Goal: Task Accomplishment & Management: Manage account settings

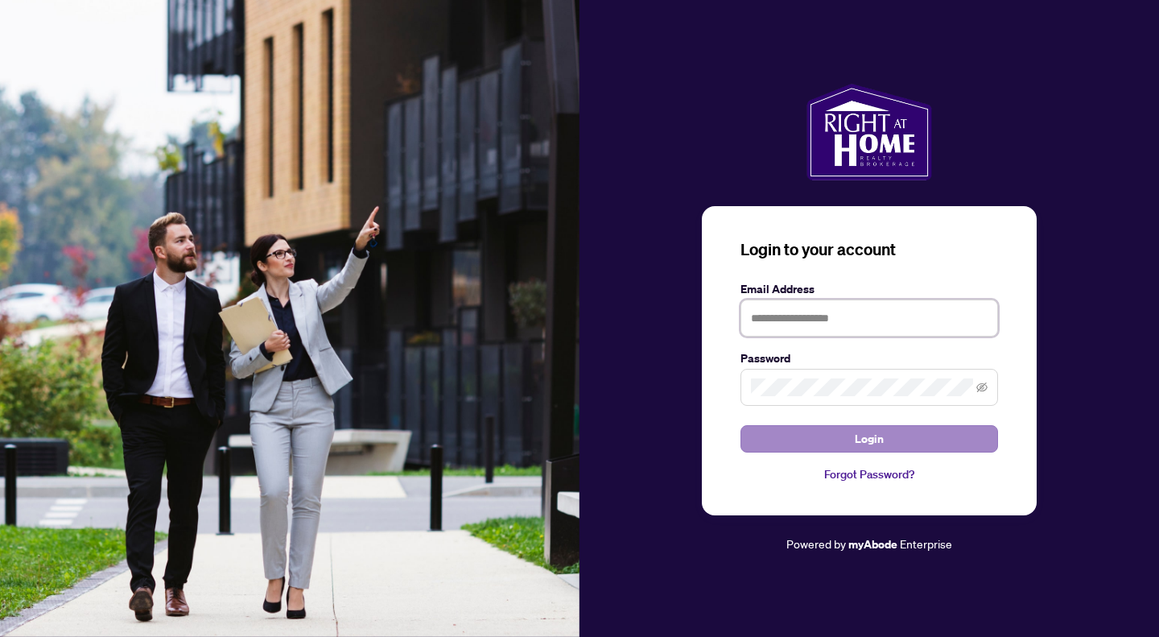
type input "**********"
click at [879, 432] on span "Login" at bounding box center [869, 439] width 29 height 26
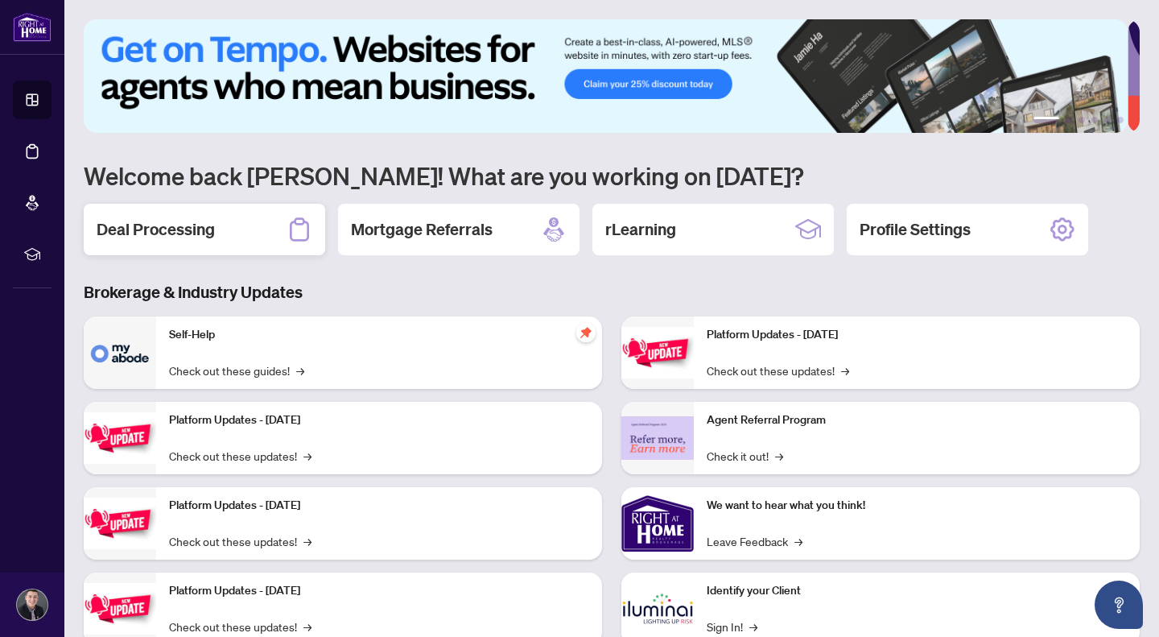
click at [300, 236] on icon at bounding box center [300, 230] width 26 height 26
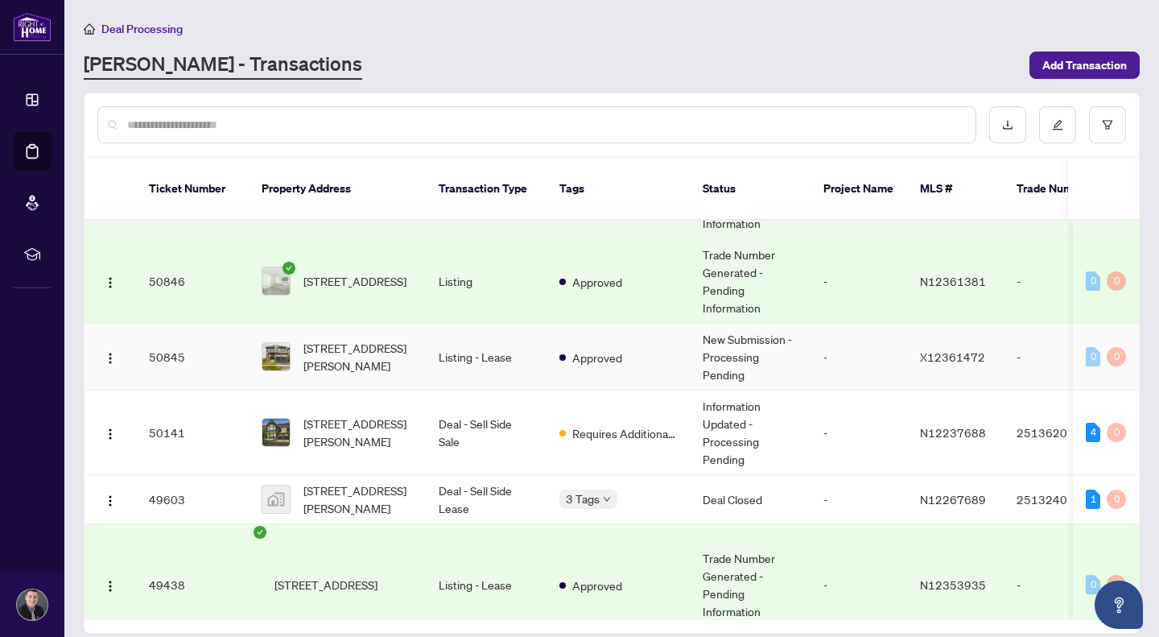
scroll to position [544, 0]
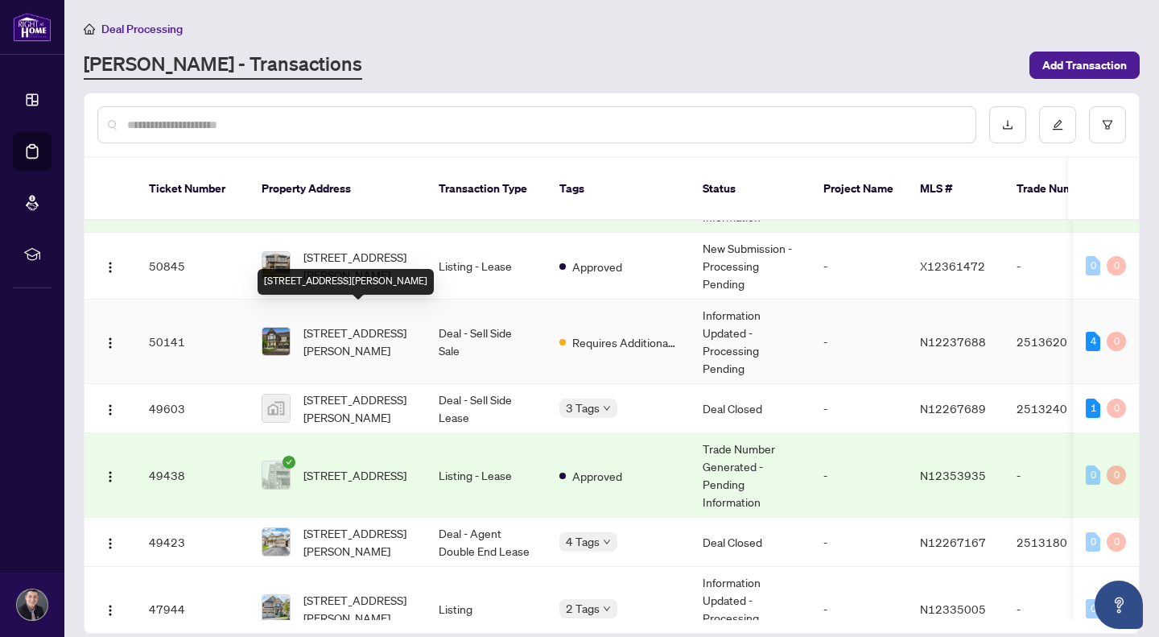
click at [351, 324] on span "[STREET_ADDRESS][PERSON_NAME]" at bounding box center [358, 341] width 109 height 35
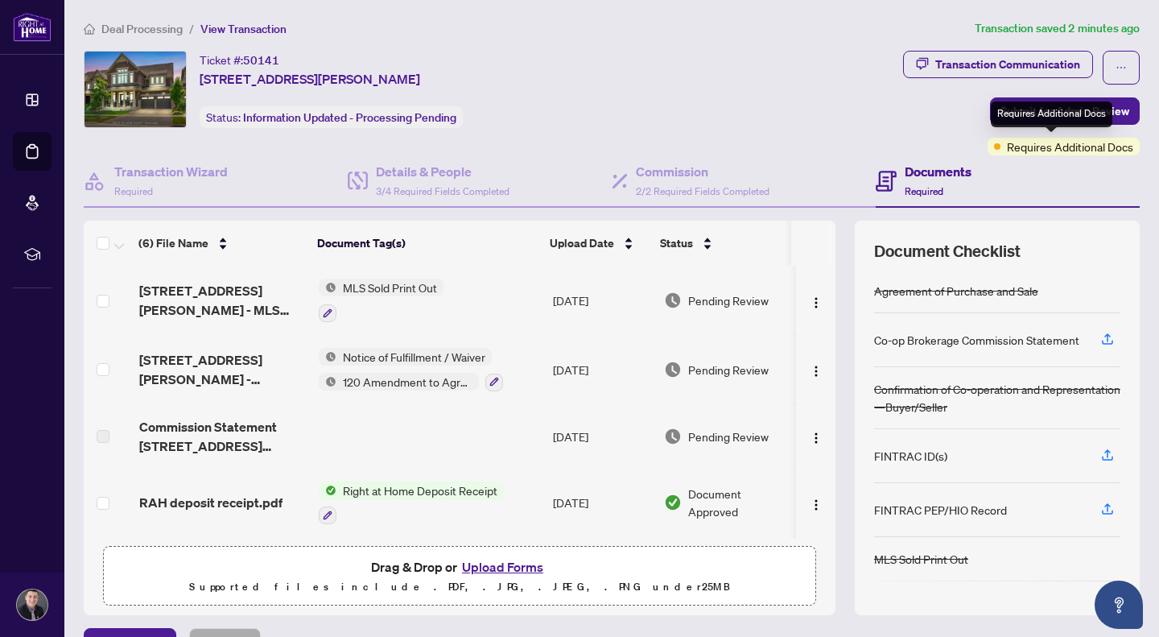
click at [1041, 146] on span "Requires Additional Docs" at bounding box center [1070, 147] width 126 height 18
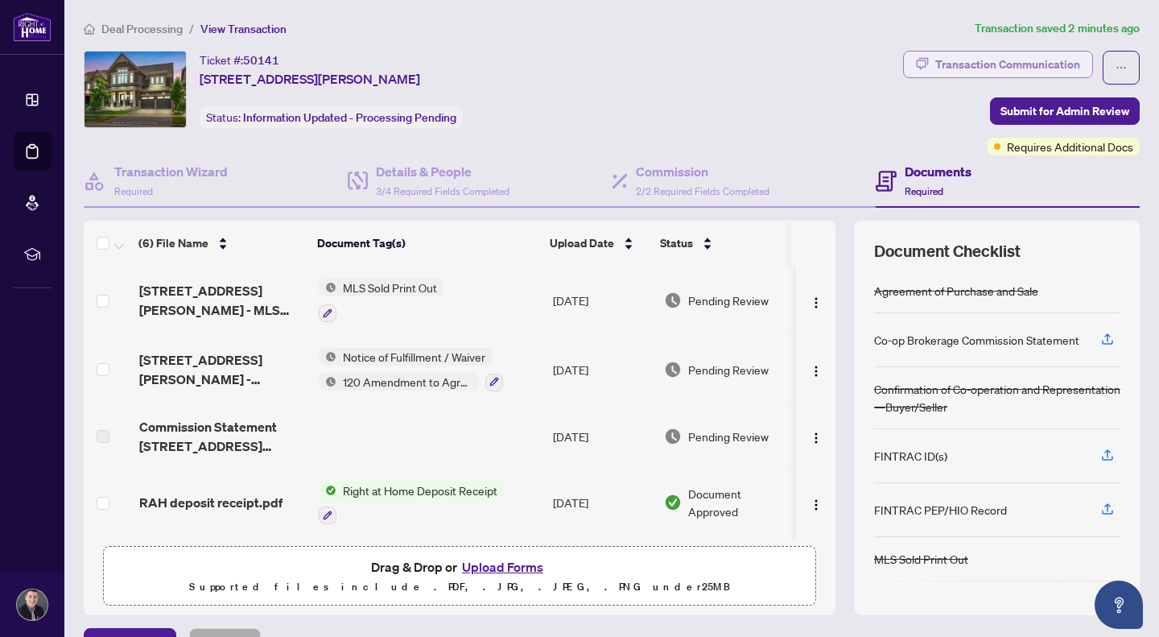
click at [1006, 71] on div "Transaction Communication" at bounding box center [1008, 65] width 145 height 26
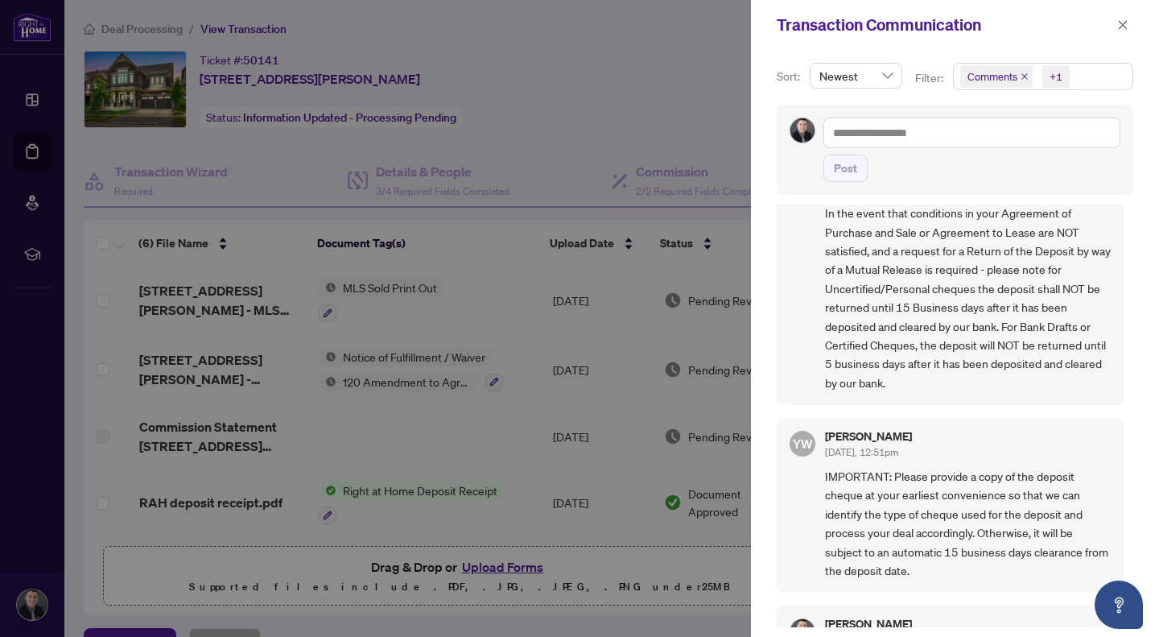
scroll to position [334, 0]
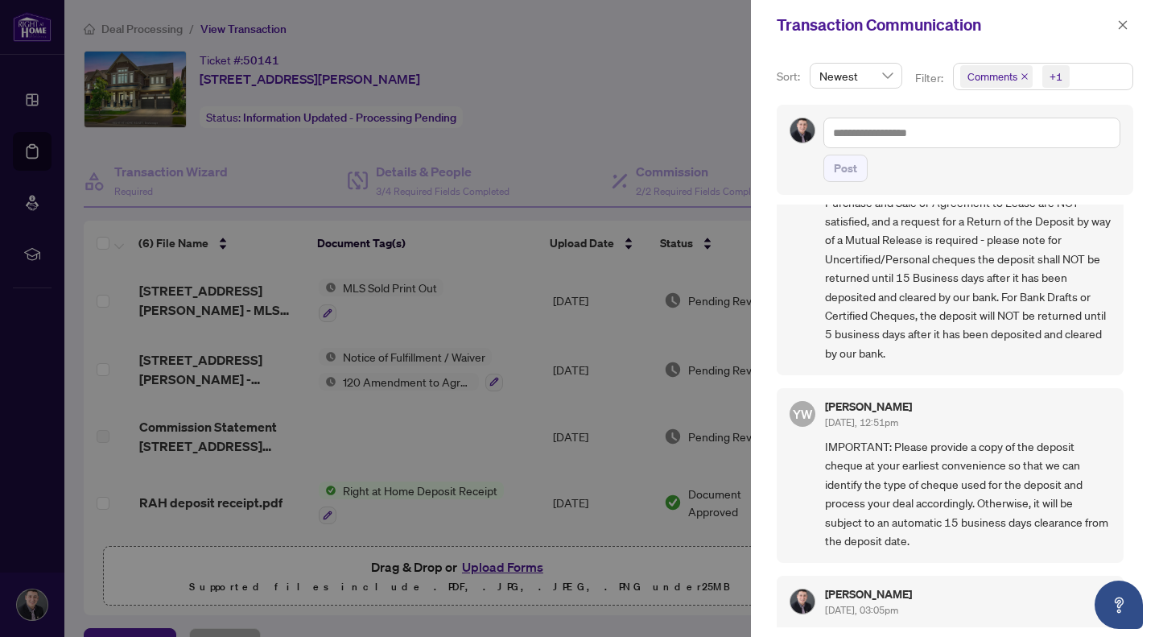
click at [732, 99] on div at bounding box center [579, 318] width 1159 height 637
click at [692, 97] on div at bounding box center [579, 318] width 1159 height 637
click at [1131, 29] on button "button" at bounding box center [1123, 24] width 21 height 19
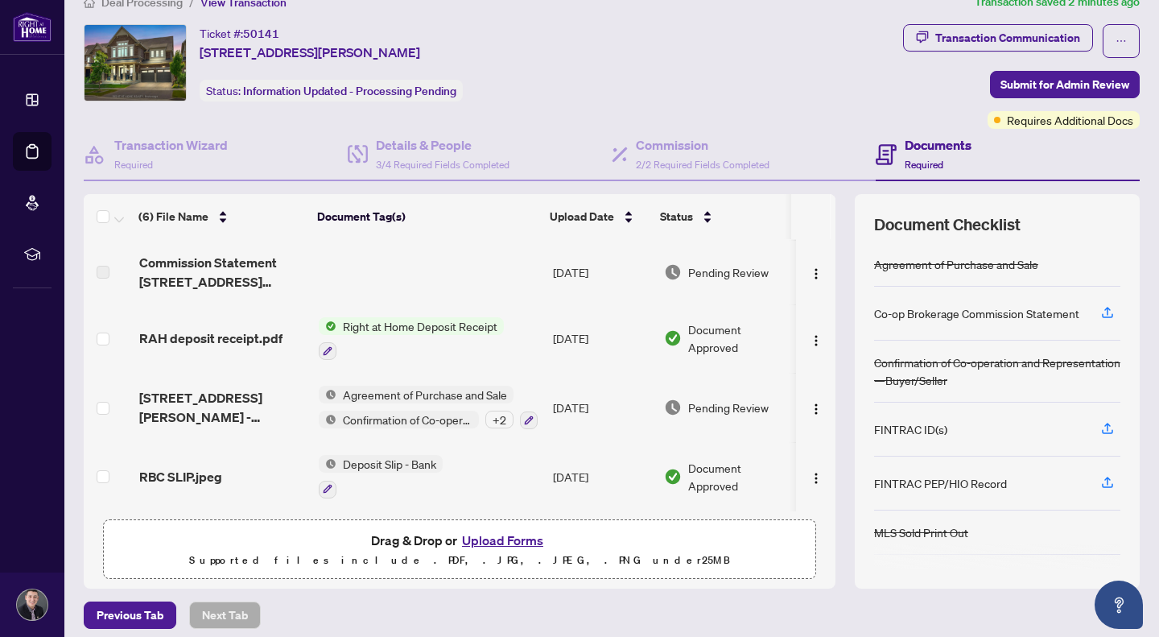
scroll to position [36, 0]
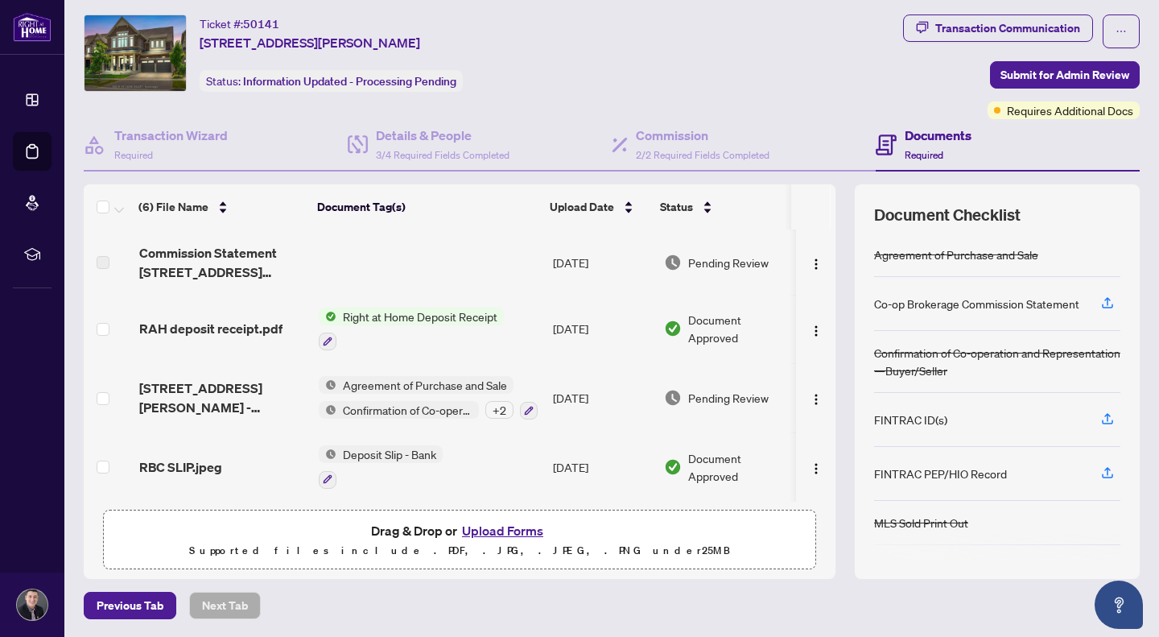
click at [409, 451] on span "Deposit Slip - Bank" at bounding box center [390, 454] width 106 height 18
click at [208, 457] on span "RBC SLIP.jpeg" at bounding box center [180, 466] width 83 height 19
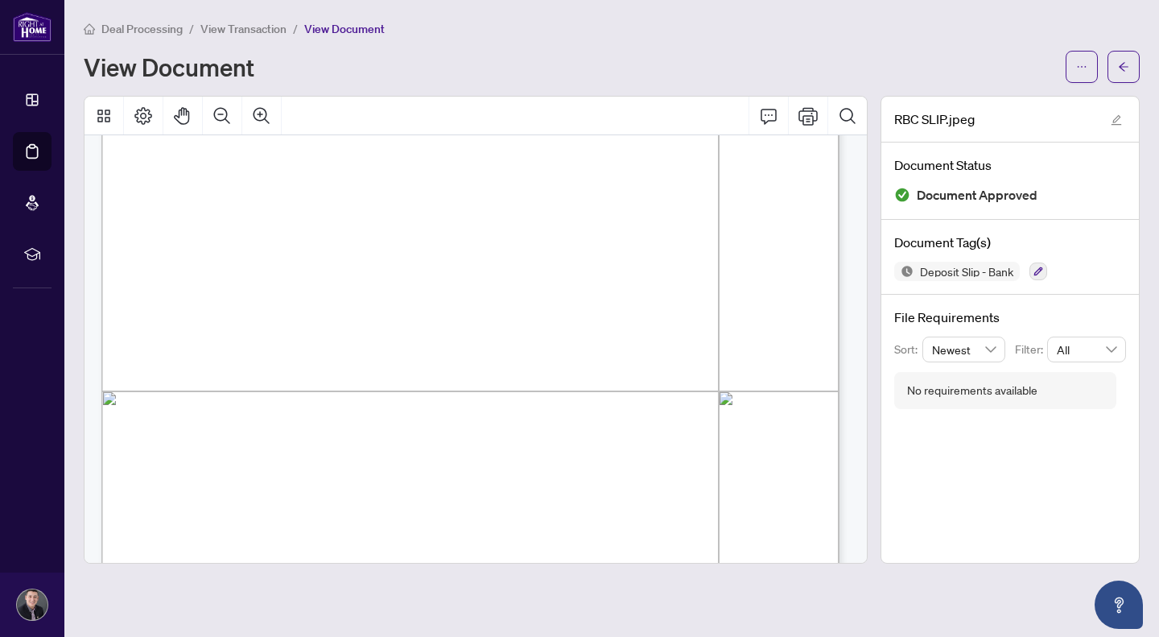
scroll to position [383, 0]
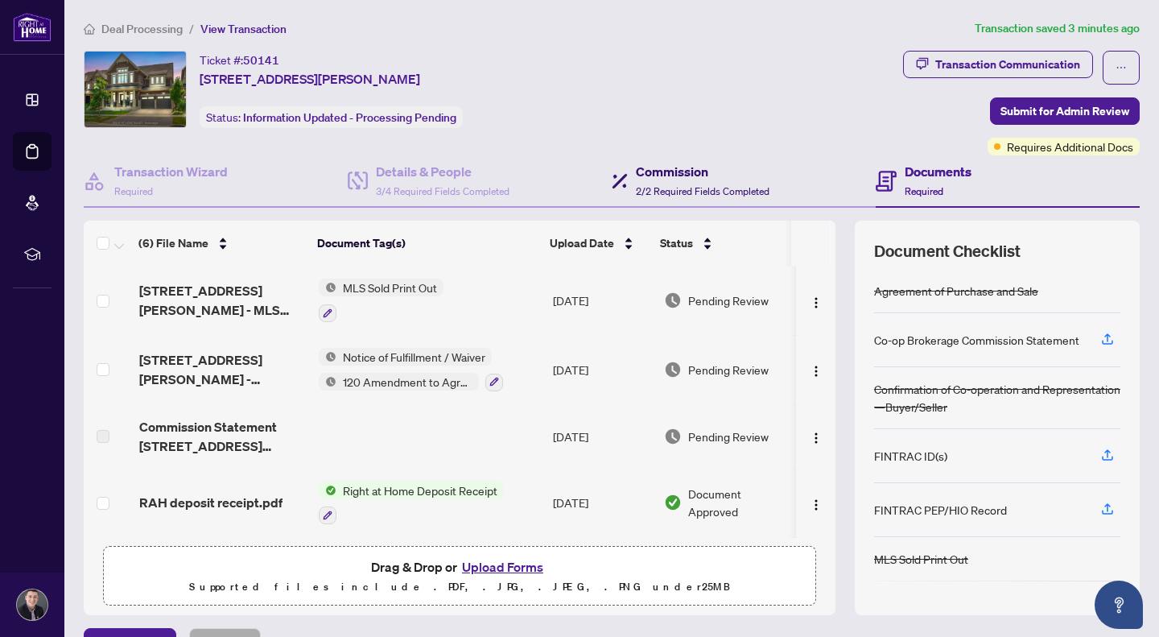
click at [646, 170] on h4 "Commission" at bounding box center [703, 171] width 134 height 19
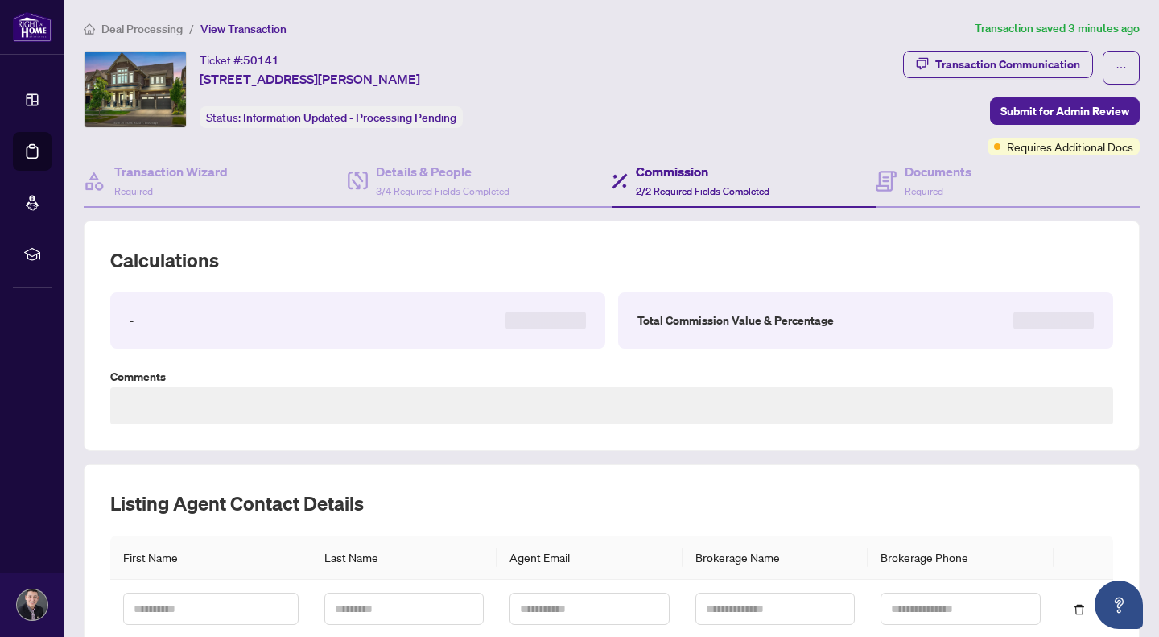
type textarea "**********"
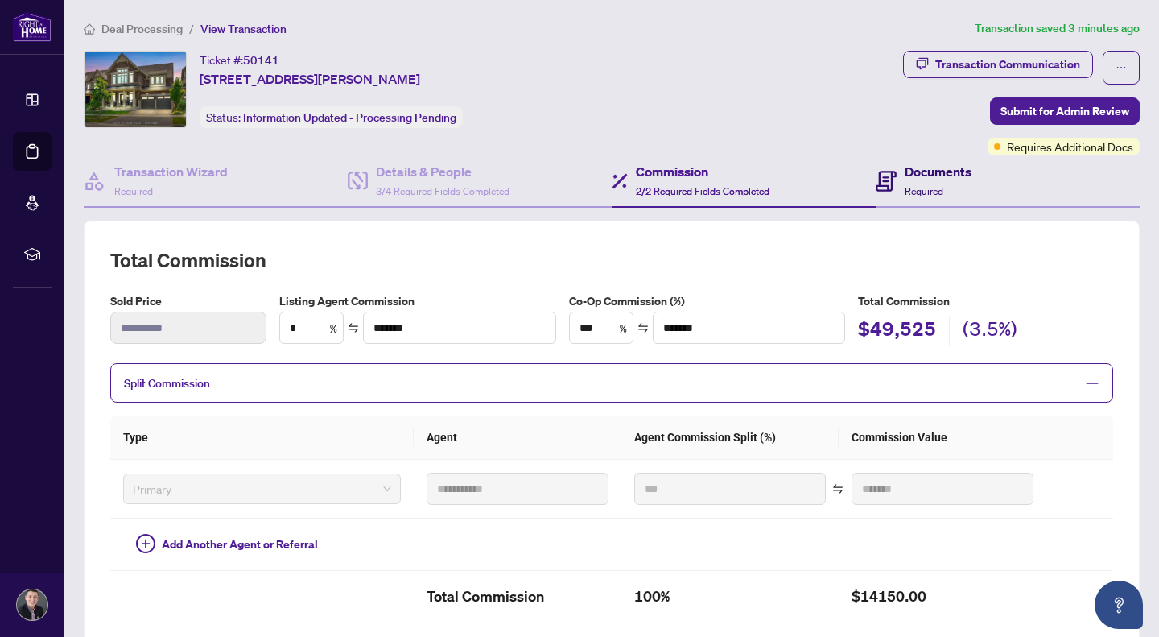
click at [888, 162] on div "Documents Required" at bounding box center [924, 181] width 96 height 38
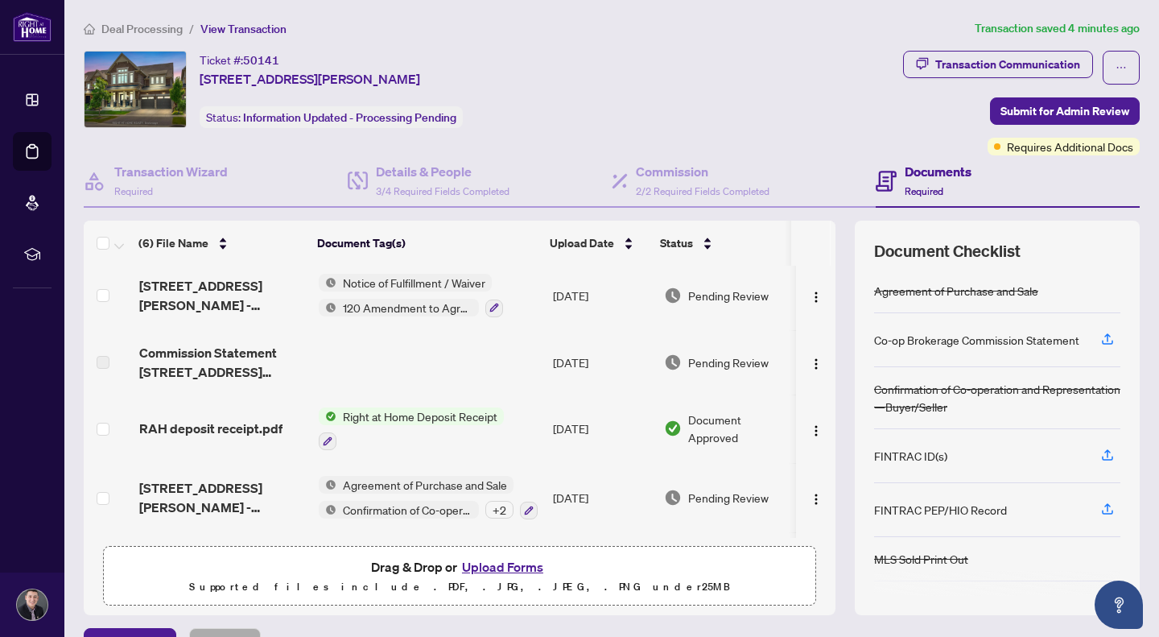
scroll to position [79, 0]
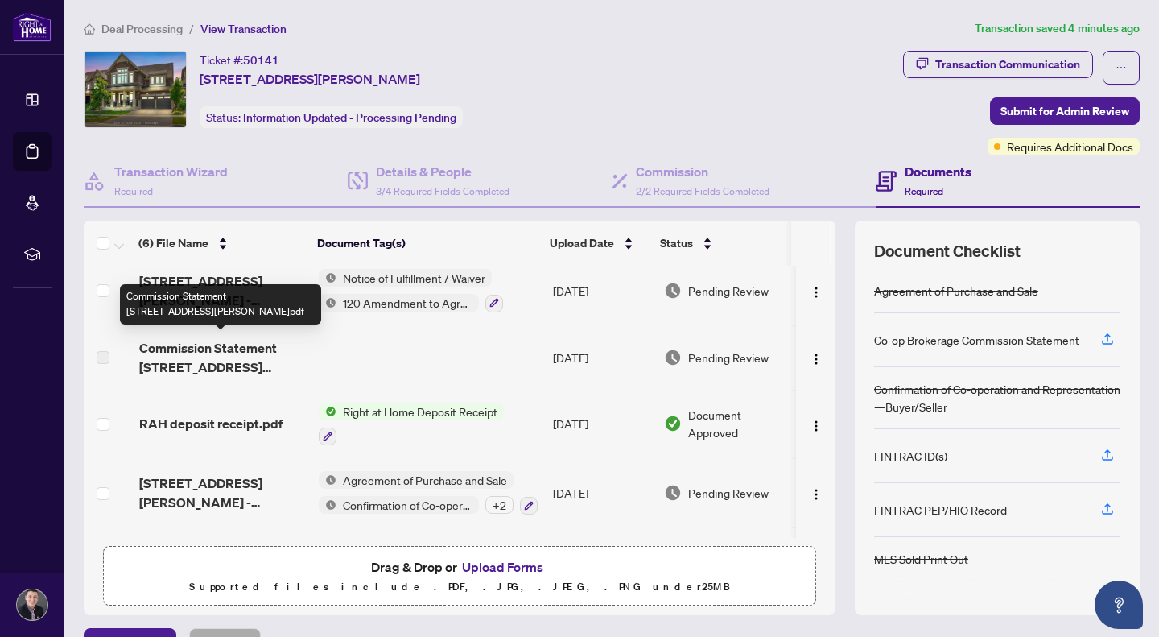
click at [246, 342] on span "Commission Statement [STREET_ADDRESS][PERSON_NAME]pdf" at bounding box center [222, 357] width 167 height 39
click at [205, 342] on span "Commission Statement [STREET_ADDRESS][PERSON_NAME]pdf" at bounding box center [222, 357] width 167 height 39
click at [149, 350] on span "Commission Statement [STREET_ADDRESS][PERSON_NAME]pdf" at bounding box center [222, 357] width 167 height 39
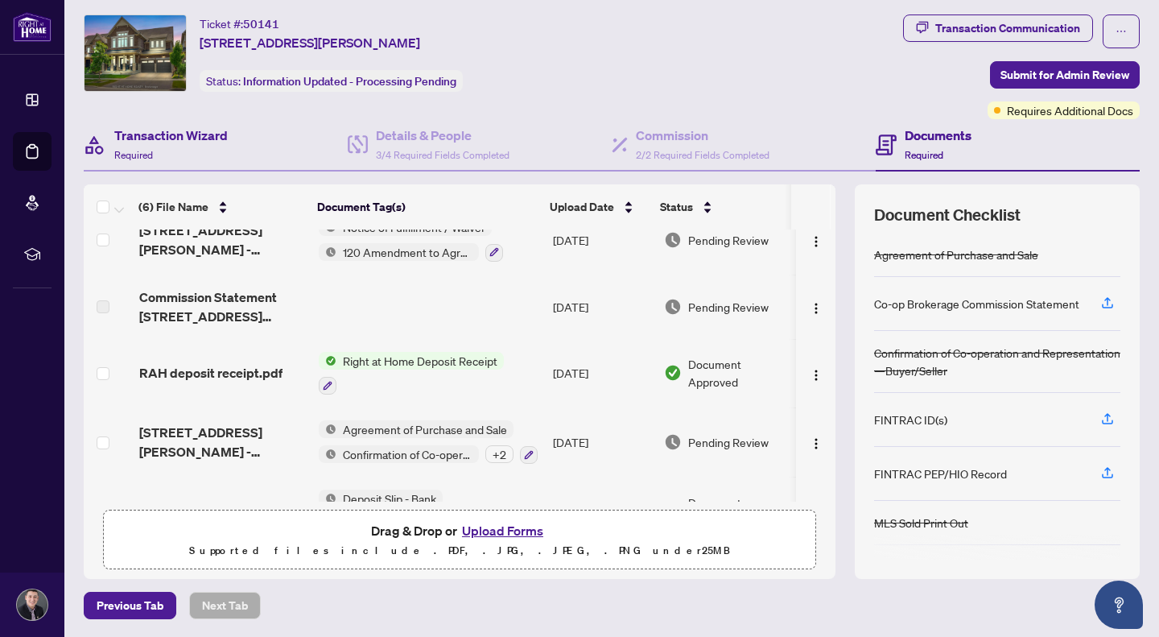
scroll to position [64, 0]
